Goal: Task Accomplishment & Management: Complete application form

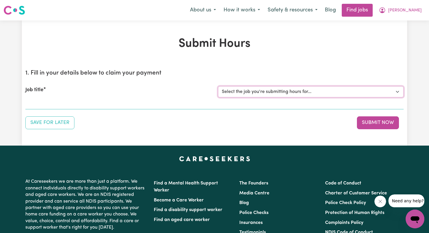
click at [326, 93] on select "Select the job you're submitting hours for... [[PERSON_NAME]] Disability support" at bounding box center [311, 91] width 186 height 11
select select "4878"
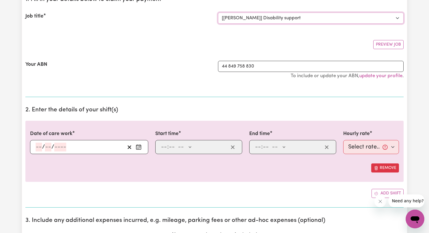
scroll to position [91, 0]
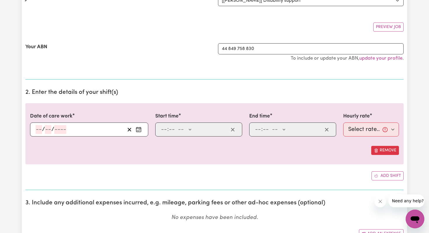
click at [37, 127] on input "number" at bounding box center [39, 129] width 6 height 9
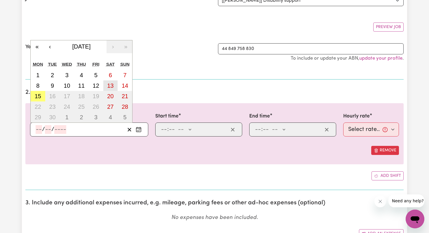
click at [112, 86] on abbr "13" at bounding box center [110, 85] width 6 height 6
type input "[DATE]"
type input "13"
type input "9"
type input "2025"
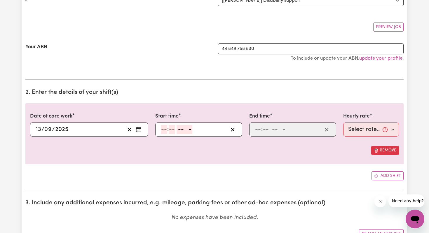
click at [162, 131] on input "number" at bounding box center [164, 129] width 6 height 9
type input "9"
type input "00"
click at [186, 129] on select "-- AM PM" at bounding box center [184, 129] width 16 height 9
select select "am"
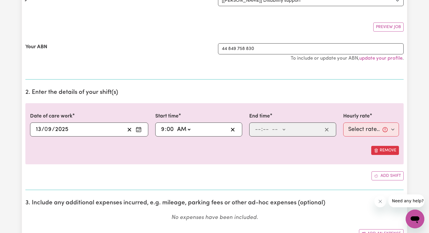
type input "09:00"
type input "0"
click at [256, 131] on input "number" at bounding box center [258, 129] width 6 height 9
type input "3"
type input "00"
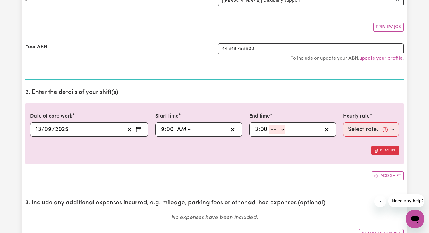
click at [278, 128] on select "-- AM PM" at bounding box center [278, 129] width 16 height 9
select select "pm"
type input "15:00"
type input "0"
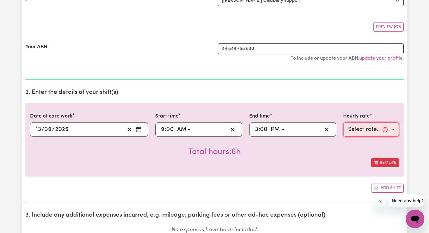
click at [363, 133] on select "Select rate... $44.70 (Weekday) $62.69 ([DATE]) $80.71 ([DATE]) $98.61 (Public …" at bounding box center [371, 129] width 56 height 14
select select "62.69-[DATE]"
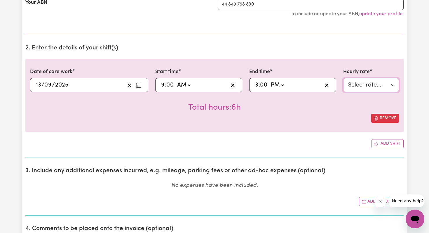
scroll to position [138, 0]
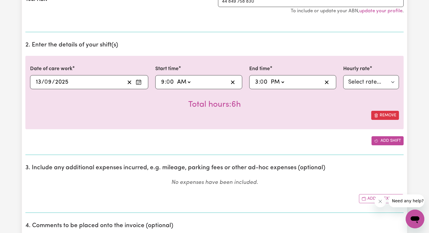
click at [379, 143] on button "Add shift" at bounding box center [388, 140] width 32 height 9
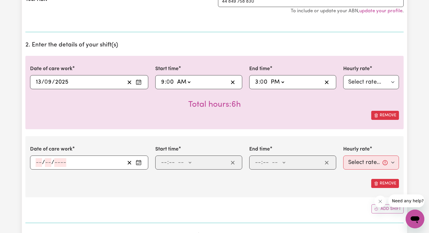
click at [36, 161] on input "number" at bounding box center [39, 162] width 6 height 9
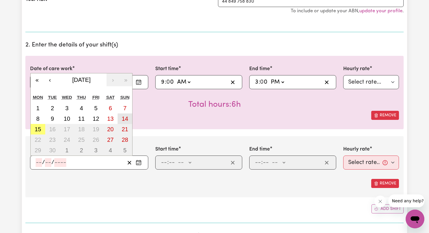
click at [129, 117] on button "14" at bounding box center [125, 118] width 15 height 11
type input "[DATE]"
type input "14"
type input "9"
type input "2025"
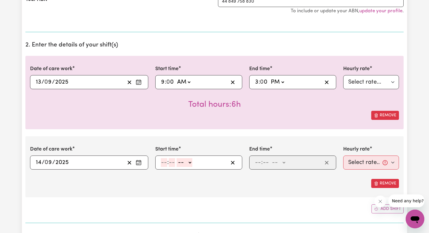
click at [162, 160] on input "number" at bounding box center [164, 162] width 6 height 9
type input "9"
type input "00"
click at [189, 159] on select "-- AM PM" at bounding box center [184, 162] width 16 height 9
select select "am"
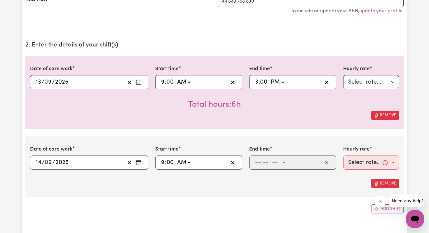
type input "09:00"
type input "0"
click at [257, 164] on input "number" at bounding box center [258, 162] width 6 height 9
type input "12"
type input "00"
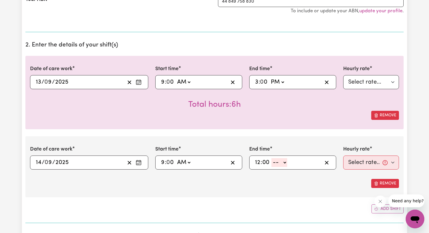
click at [281, 160] on select "-- AM PM" at bounding box center [280, 162] width 16 height 9
select select "pm"
type input "12:00"
type input "0"
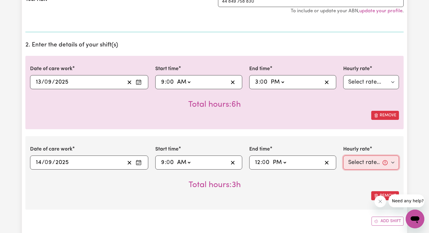
click at [353, 158] on select "Select rate... $44.70 (Weekday) $62.69 ([DATE]) $80.71 ([DATE]) $98.61 (Public …" at bounding box center [371, 162] width 56 height 14
select select "80.71-[DATE]"
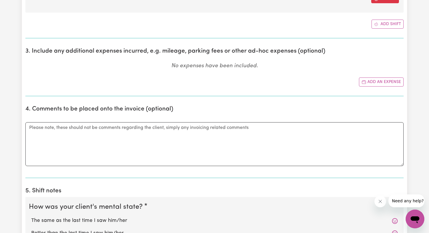
scroll to position [319, 0]
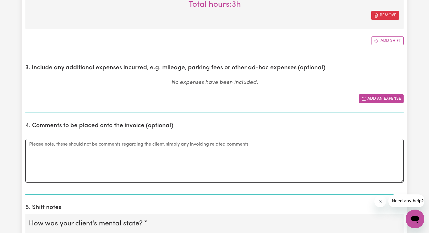
click at [372, 99] on button "Add an expense" at bounding box center [381, 98] width 45 height 9
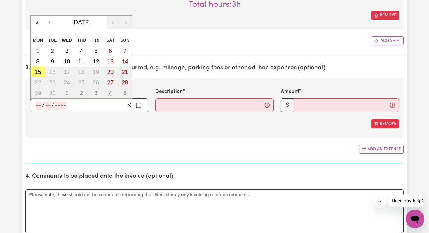
click at [66, 102] on input "number" at bounding box center [60, 105] width 12 height 9
click at [105, 61] on button "13" at bounding box center [110, 61] width 15 height 11
type input "[DATE]"
type input "13"
type input "9"
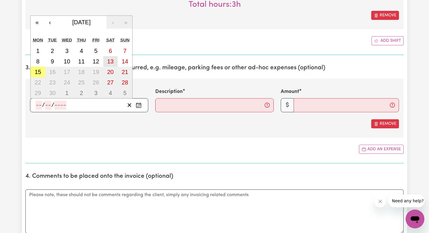
type input "2025"
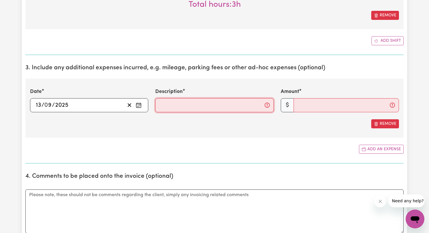
click at [188, 104] on input "Description" at bounding box center [214, 105] width 118 height 14
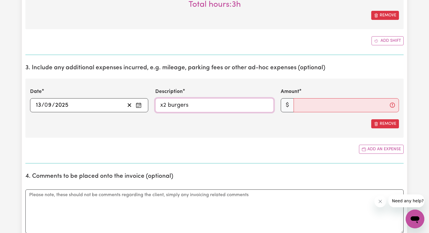
type input "x2 burgers"
click at [316, 106] on input "Amount" at bounding box center [346, 105] width 105 height 14
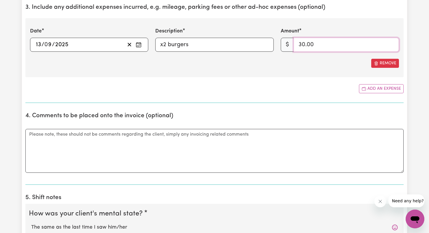
scroll to position [416, 0]
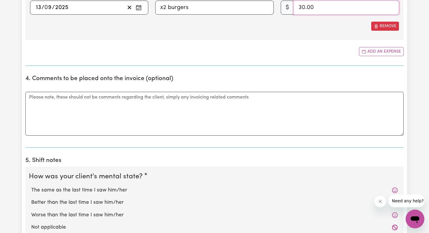
type input "30.00"
click at [174, 124] on textarea "Comments" at bounding box center [214, 114] width 378 height 44
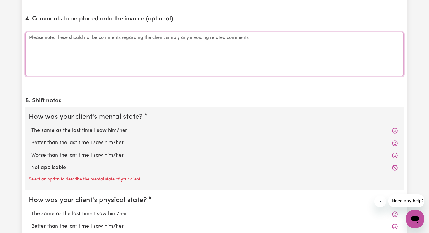
scroll to position [518, 0]
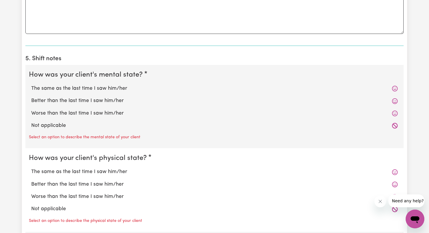
click at [99, 88] on label "The same as the last time I saw him/her" at bounding box center [214, 89] width 367 height 8
click at [31, 85] on input "The same as the last time I saw him/her" at bounding box center [31, 84] width 0 height 0
radio input "true"
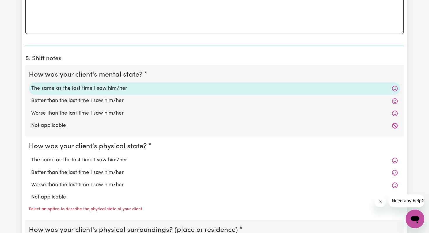
click at [91, 162] on label "The same as the last time I saw him/her" at bounding box center [214, 160] width 367 height 8
click at [31, 156] on input "The same as the last time I saw him/her" at bounding box center [31, 156] width 0 height 0
radio input "true"
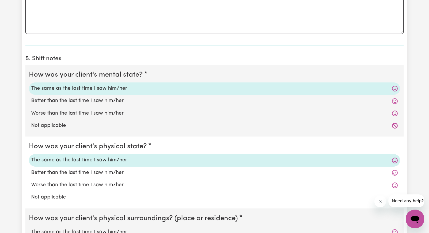
scroll to position [707, 0]
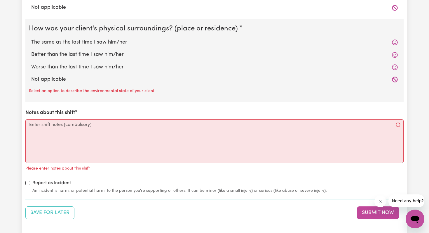
click at [78, 45] on label "The same as the last time I saw him/her" at bounding box center [214, 43] width 367 height 8
click at [31, 39] on input "The same as the last time I saw him/her" at bounding box center [31, 38] width 0 height 0
radio input "true"
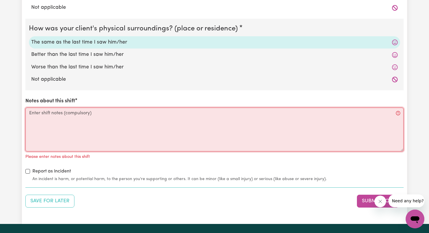
click at [66, 112] on textarea "Notes about this shift" at bounding box center [214, 129] width 378 height 44
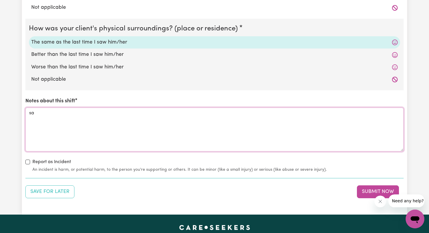
type textarea "s"
type textarea "usual tasks complete"
click at [378, 194] on button "Submit Now" at bounding box center [378, 191] width 42 height 13
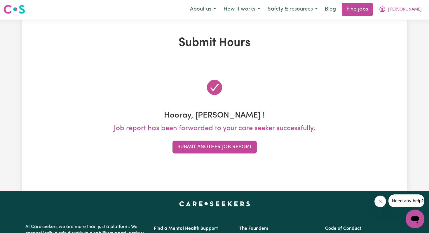
scroll to position [0, 0]
